Goal: Information Seeking & Learning: Learn about a topic

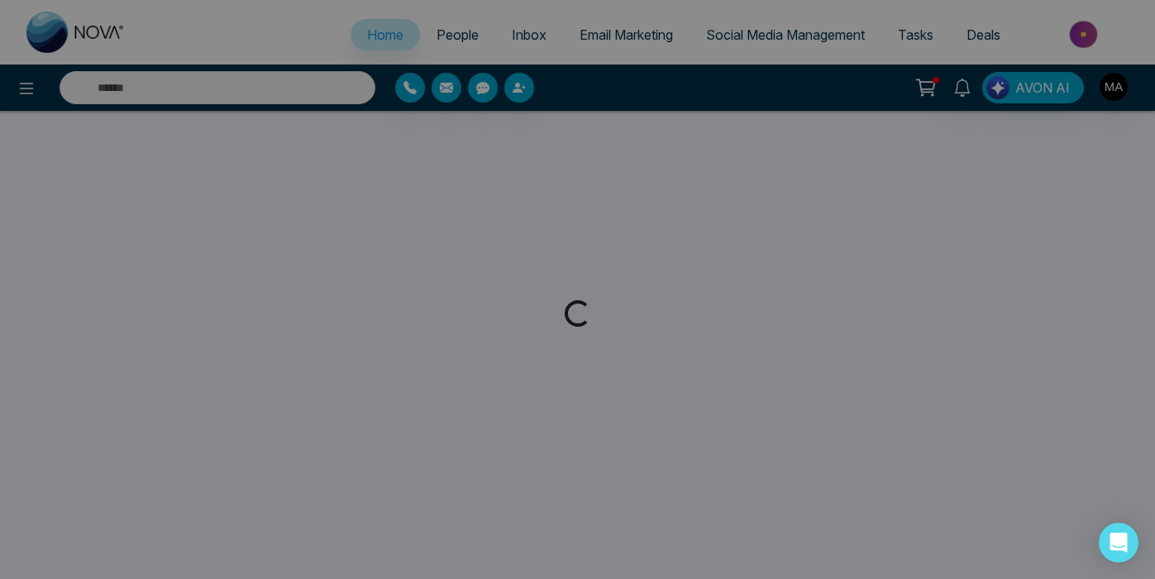
select select "*"
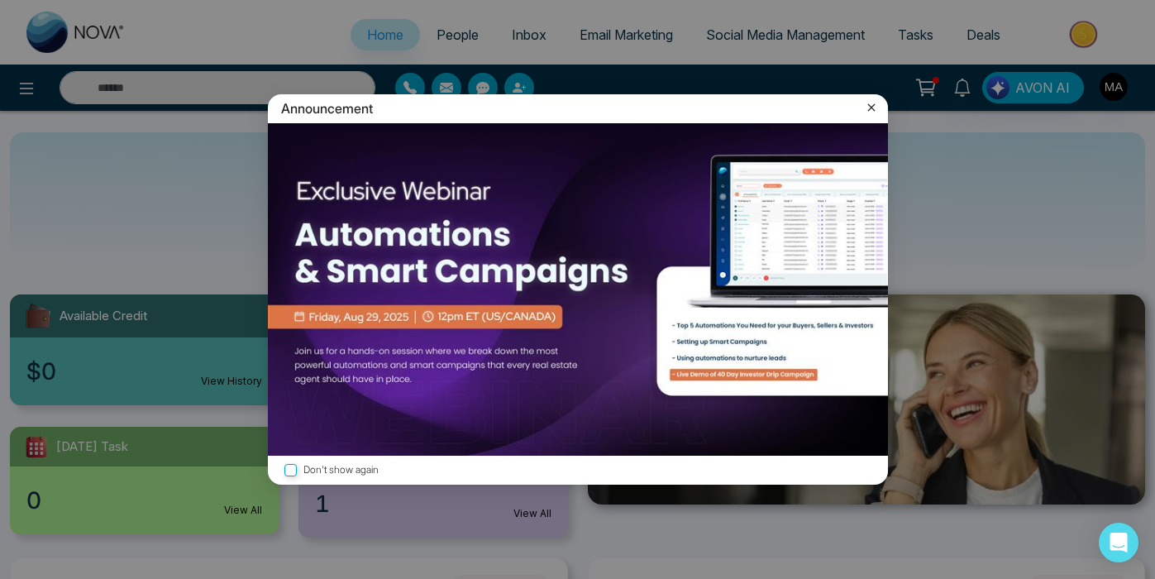
click at [872, 106] on icon at bounding box center [870, 107] width 7 height 7
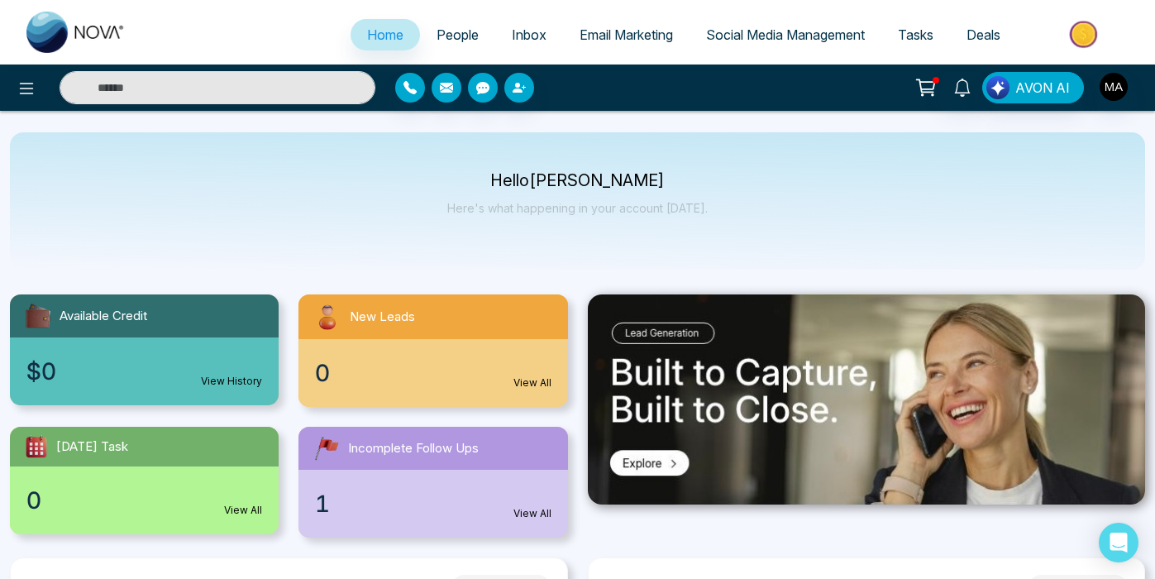
click at [600, 31] on span "Email Marketing" at bounding box center [626, 34] width 93 height 17
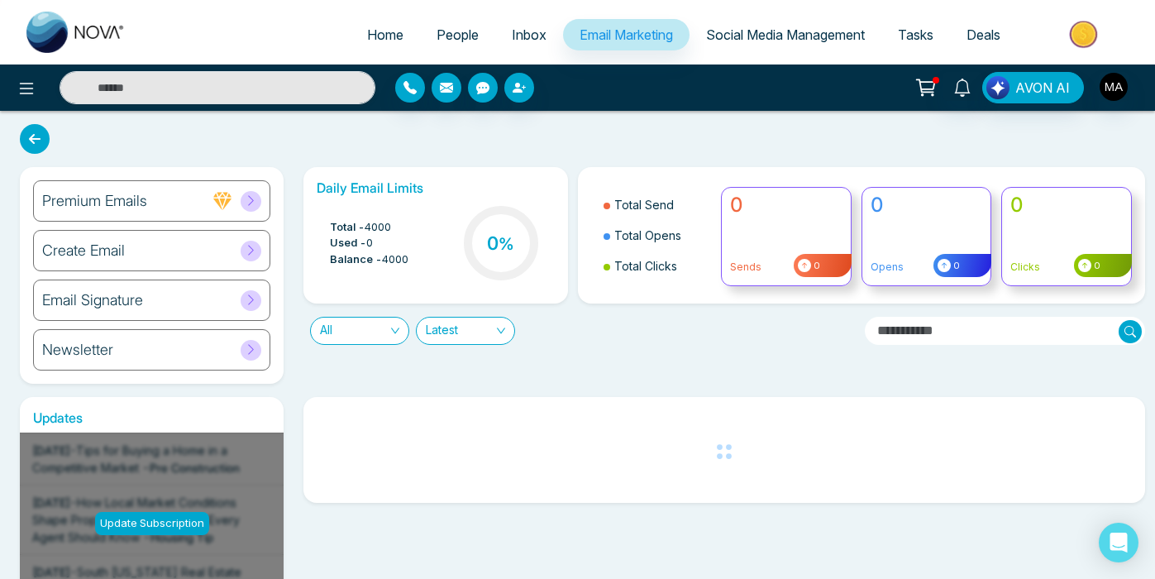
click at [456, 35] on span "People" at bounding box center [458, 34] width 42 height 17
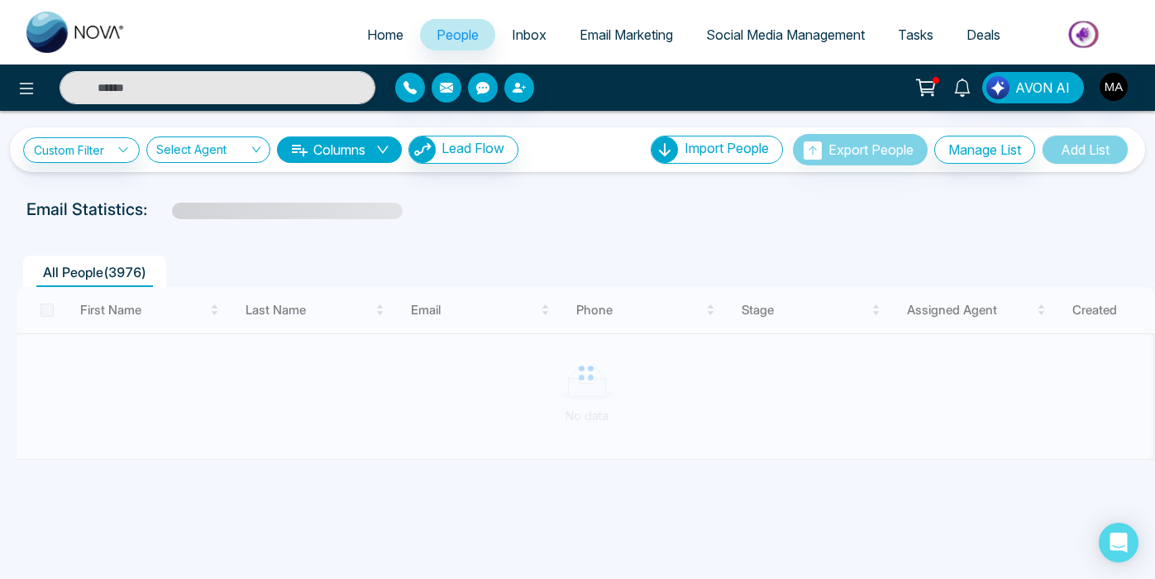
click at [614, 38] on span "Email Marketing" at bounding box center [626, 34] width 93 height 17
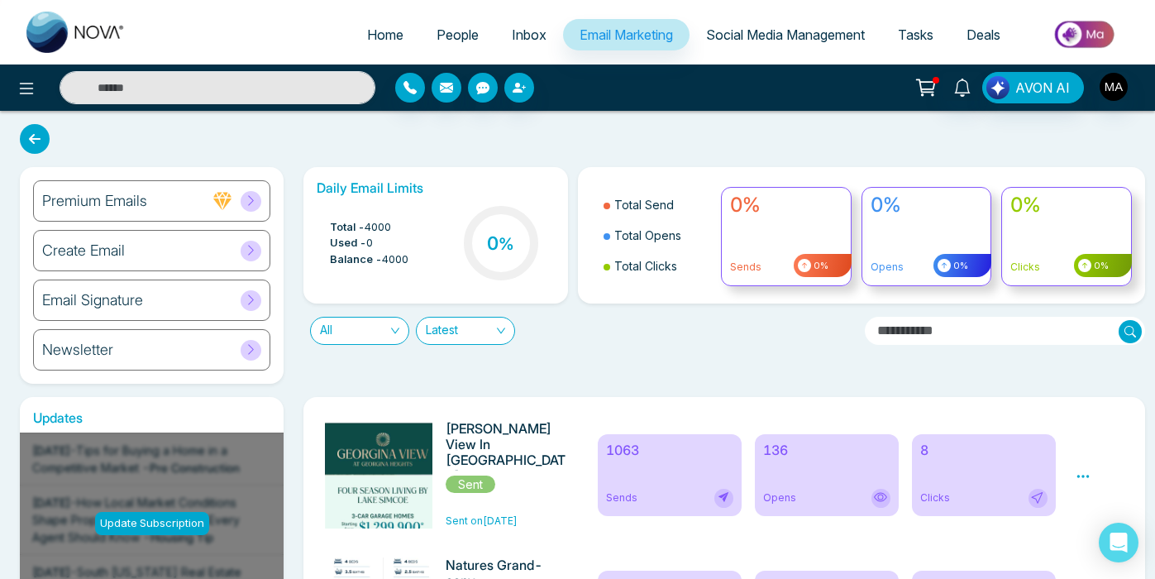
click at [84, 370] on div "Premium Emails Create Email Email Signature Newsletter" at bounding box center [152, 275] width 264 height 217
click at [98, 351] on h6 "Newsletter" at bounding box center [77, 350] width 71 height 18
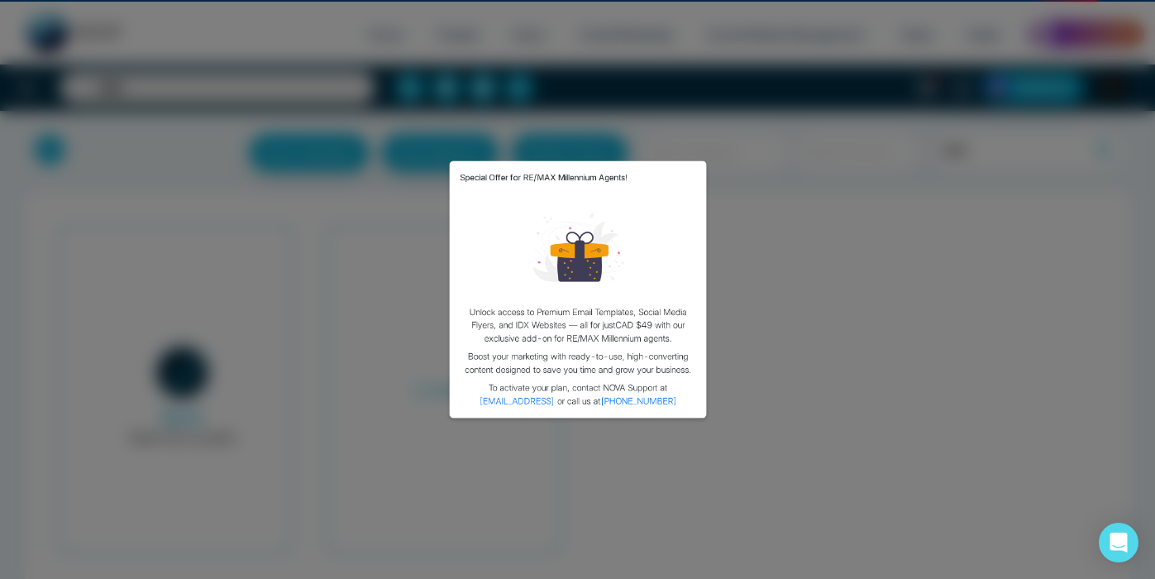
click at [98, 351] on div "Special Offer for RE/MAX Millennium Agents! Unlock access to Premium Email Temp…" at bounding box center [577, 289] width 1155 height 579
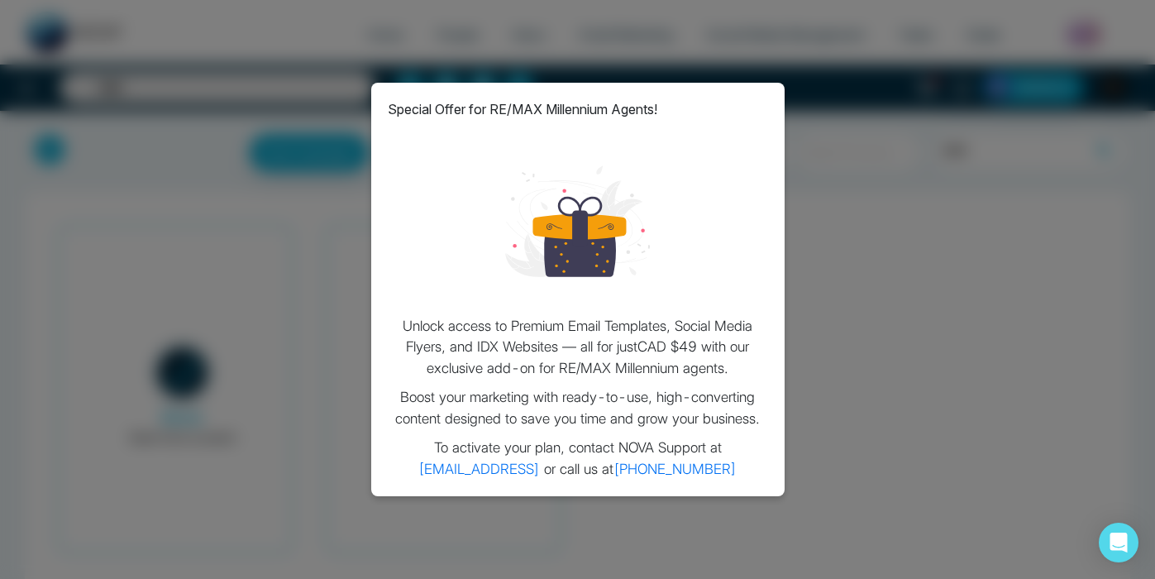
click at [883, 316] on div "Special Offer for RE/MAX Millennium Agents! Unlock access to Premium Email Temp…" at bounding box center [577, 289] width 1155 height 579
